Goal: Task Accomplishment & Management: Use online tool/utility

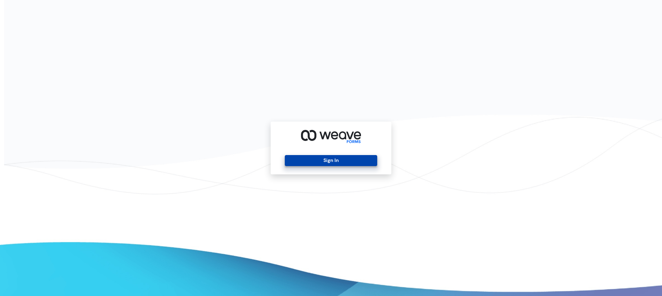
click at [333, 158] on button "Sign In" at bounding box center [331, 160] width 92 height 11
